Goal: Check status: Check status

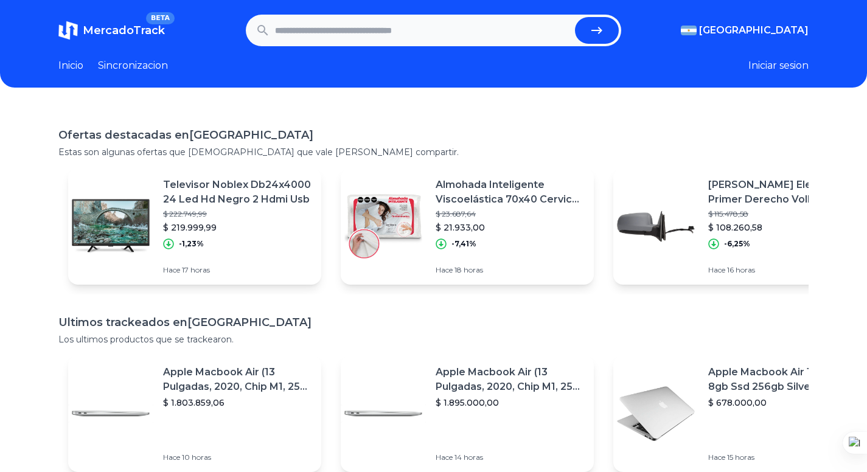
click at [280, 20] on input "text" at bounding box center [422, 30] width 295 height 27
paste input "**********"
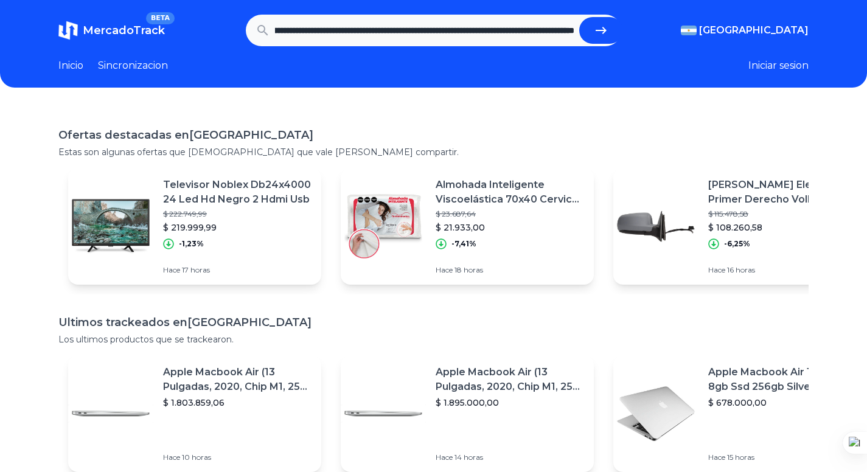
click at [608, 30] on icon "submit" at bounding box center [601, 30] width 15 height 15
type input "**********"
